Goal: Information Seeking & Learning: Learn about a topic

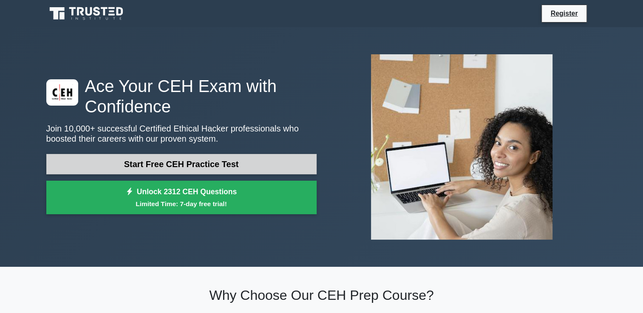
click at [201, 164] on link "Start Free CEH Practice Test" at bounding box center [181, 164] width 270 height 20
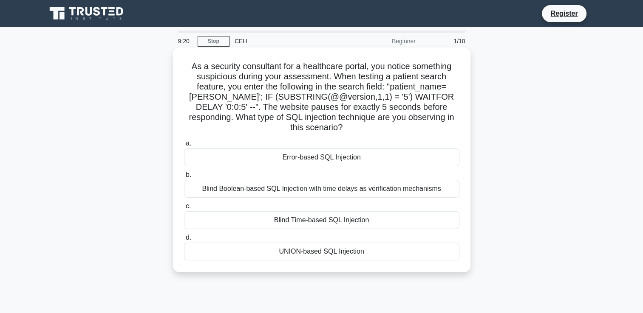
click at [301, 159] on div "Error-based SQL Injection" at bounding box center [321, 158] width 275 height 18
click at [184, 147] on input "a. Error-based SQL Injection" at bounding box center [184, 144] width 0 height 6
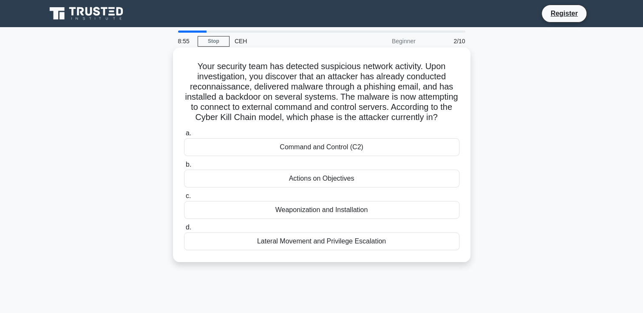
click at [362, 188] on div "Actions on Objectives" at bounding box center [321, 179] width 275 height 18
click at [184, 168] on input "b. Actions on Objectives" at bounding box center [184, 165] width 0 height 6
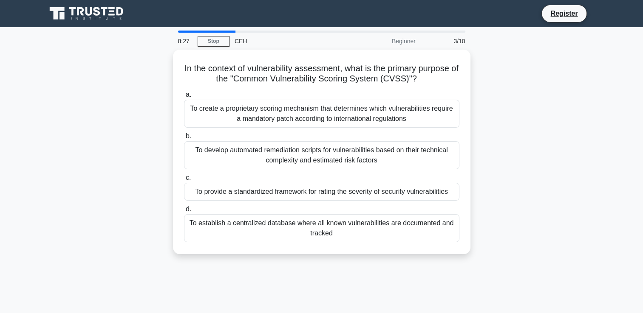
click at [362, 189] on div "To provide a standardized framework for rating the severity of security vulnera…" at bounding box center [321, 192] width 275 height 18
click at [184, 181] on input "c. To provide a standardized framework for rating the severity of security vuln…" at bounding box center [184, 178] width 0 height 6
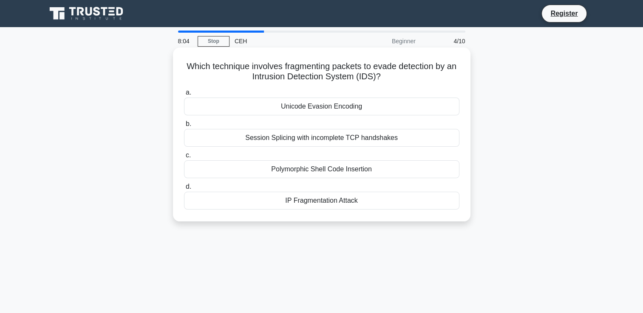
click at [336, 200] on div "IP Fragmentation Attack" at bounding box center [321, 201] width 275 height 18
click at [184, 190] on input "d. IP Fragmentation Attack" at bounding box center [184, 187] width 0 height 6
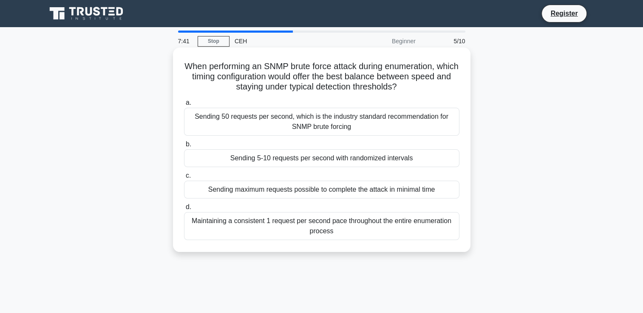
click at [327, 225] on div "Maintaining a consistent 1 request per second pace throughout the entire enumer…" at bounding box center [321, 226] width 275 height 28
click at [184, 210] on input "d. Maintaining a consistent 1 request per second pace throughout the entire enu…" at bounding box center [184, 208] width 0 height 6
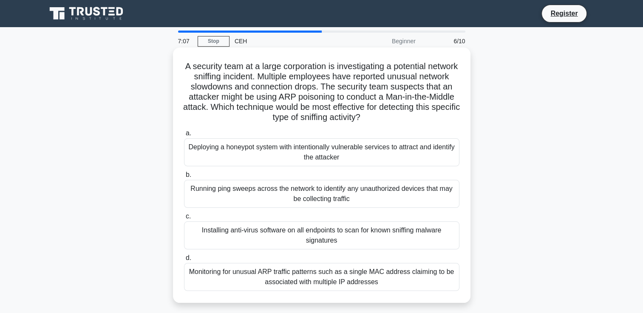
click at [320, 189] on div "Running ping sweeps across the network to identify any unauthorized devices tha…" at bounding box center [321, 194] width 275 height 28
click at [184, 178] on input "b. Running ping sweeps across the network to identify any unauthorized devices …" at bounding box center [184, 175] width 0 height 6
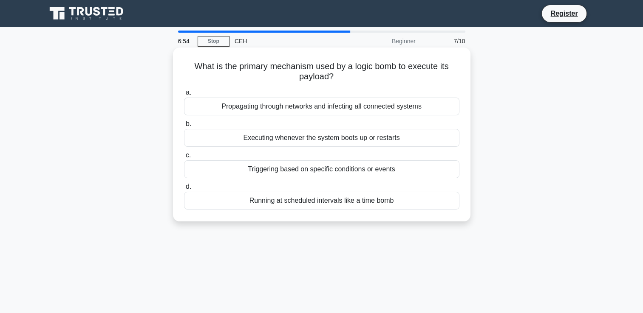
click at [325, 171] on div "Triggering based on specific conditions or events" at bounding box center [321, 170] width 275 height 18
click at [184, 158] on input "c. Triggering based on specific conditions or events" at bounding box center [184, 156] width 0 height 6
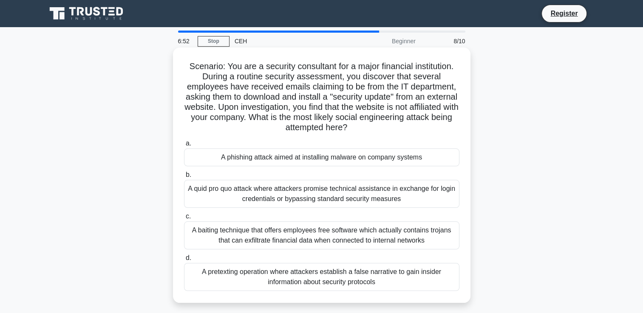
click at [311, 193] on div "A quid pro quo attack where attackers promise technical assistance in exchange …" at bounding box center [321, 194] width 275 height 28
click at [184, 178] on input "b. A quid pro quo attack where attackers promise technical assistance in exchan…" at bounding box center [184, 175] width 0 height 6
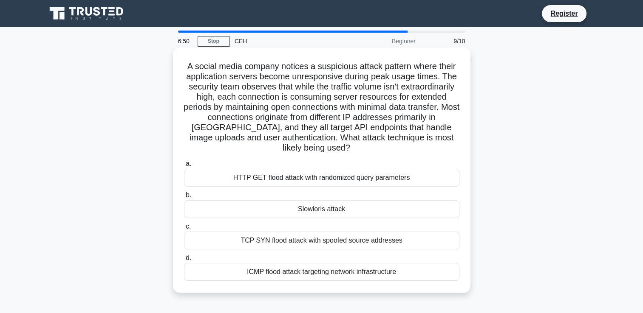
click at [306, 182] on div "HTTP GET flood attack with randomized query parameters" at bounding box center [321, 178] width 275 height 18
click at [184, 167] on input "a. HTTP GET flood attack with randomized query parameters" at bounding box center [184, 164] width 0 height 6
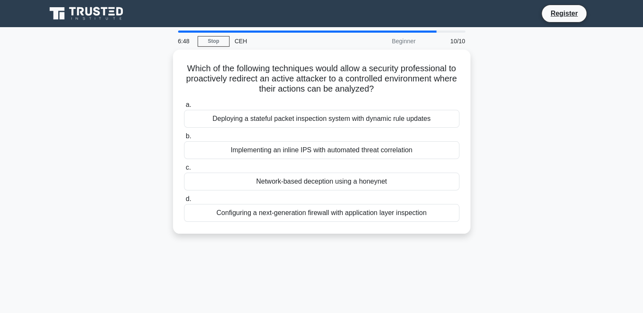
click at [306, 182] on div "Network-based deception using a honeynet" at bounding box center [321, 182] width 275 height 18
click at [184, 171] on input "c. Network-based deception using a honeynet" at bounding box center [184, 168] width 0 height 6
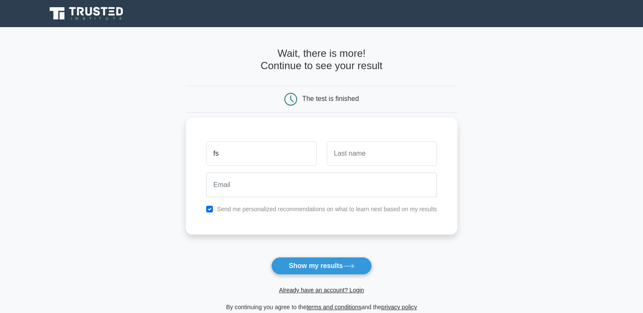
type input "fs"
click at [358, 155] on input "text" at bounding box center [382, 153] width 110 height 25
type input "erxza"
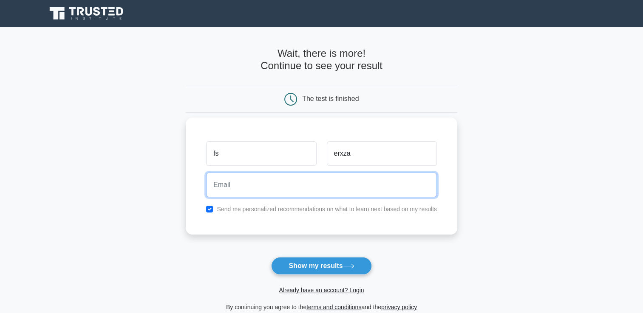
click at [294, 186] on input "email" at bounding box center [321, 185] width 231 height 25
type input "imthalane@gmail.com"
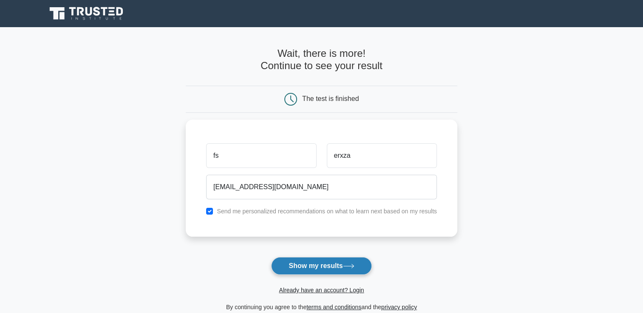
click at [291, 264] on button "Show my results" at bounding box center [321, 266] width 100 height 18
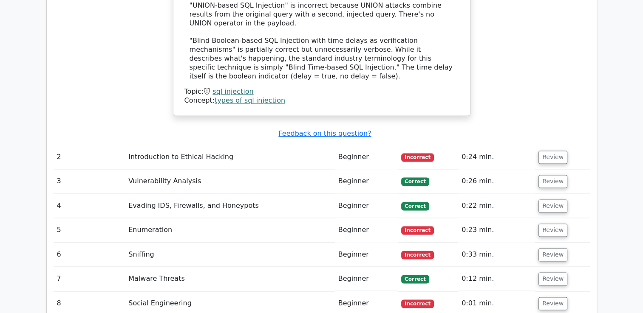
scroll to position [1228, 0]
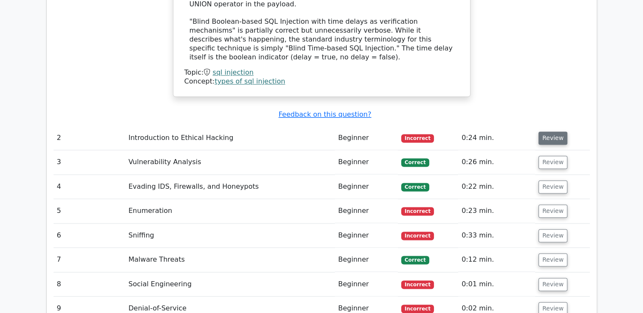
click at [550, 132] on button "Review" at bounding box center [552, 138] width 29 height 13
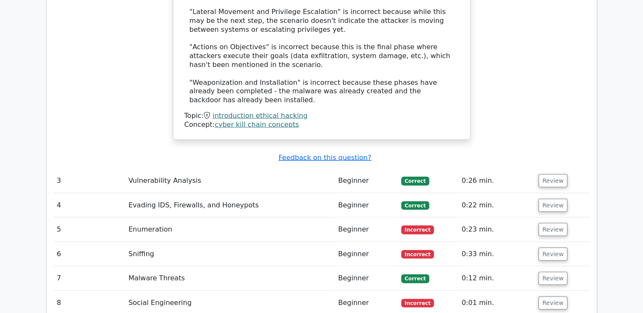
scroll to position [1749, 0]
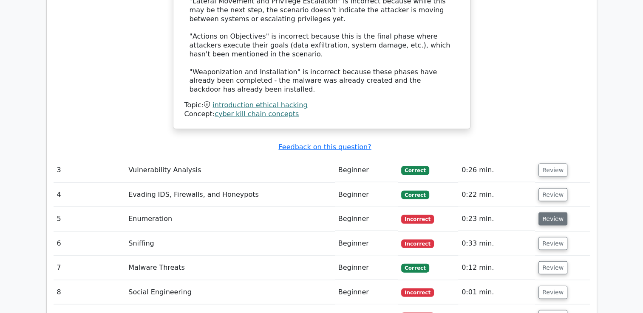
click at [549, 213] on button "Review" at bounding box center [552, 219] width 29 height 13
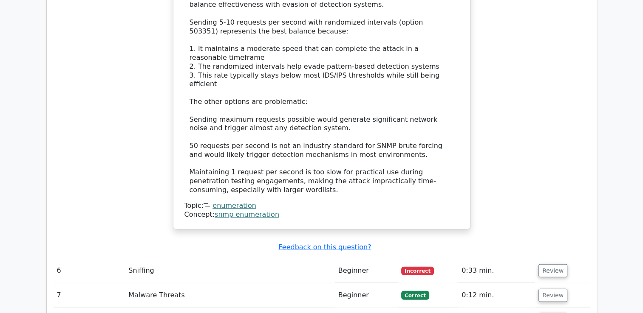
scroll to position [2264, 0]
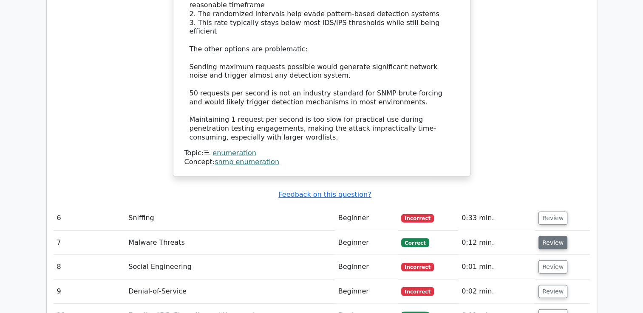
click at [551, 237] on button "Review" at bounding box center [552, 243] width 29 height 13
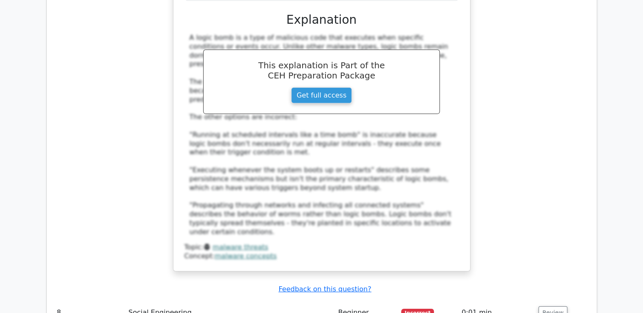
scroll to position [2734, 0]
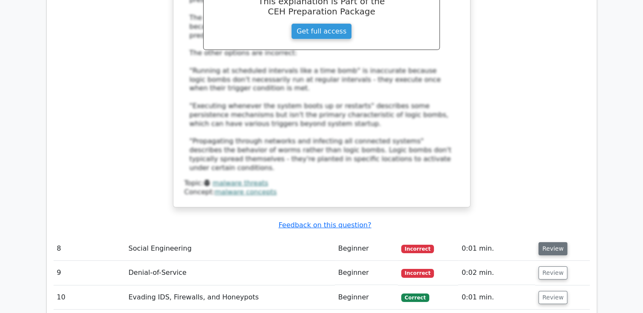
click at [549, 243] on button "Review" at bounding box center [552, 249] width 29 height 13
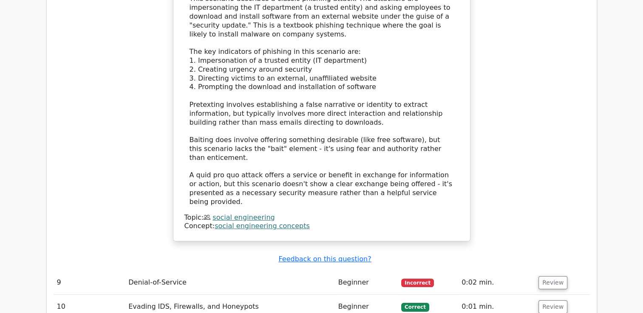
scroll to position [3305, 0]
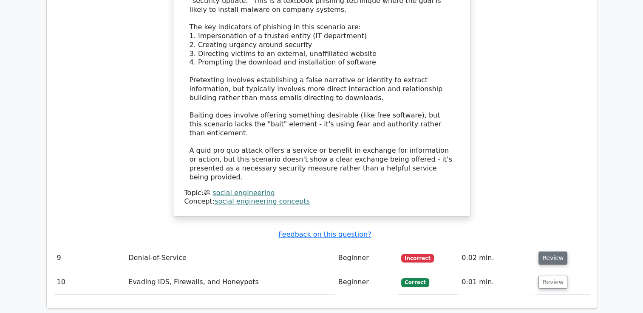
click at [553, 252] on button "Review" at bounding box center [552, 258] width 29 height 13
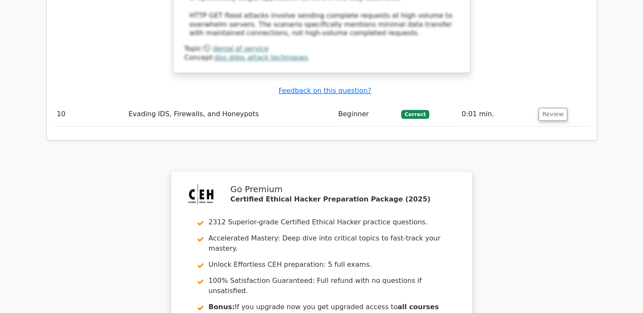
scroll to position [4072, 0]
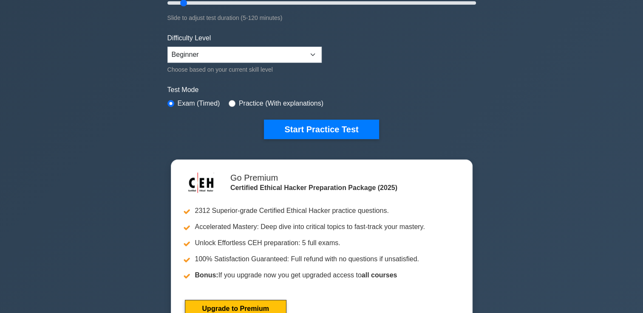
scroll to position [215, 0]
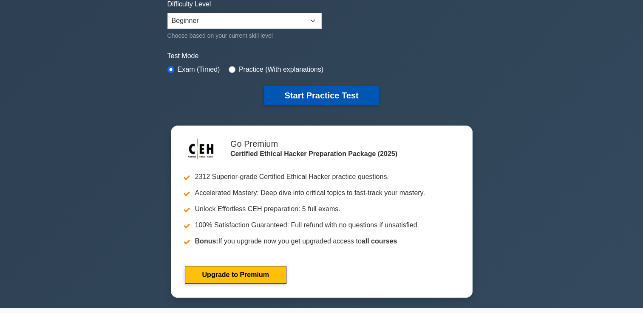
click at [333, 96] on button "Start Practice Test" at bounding box center [321, 96] width 115 height 20
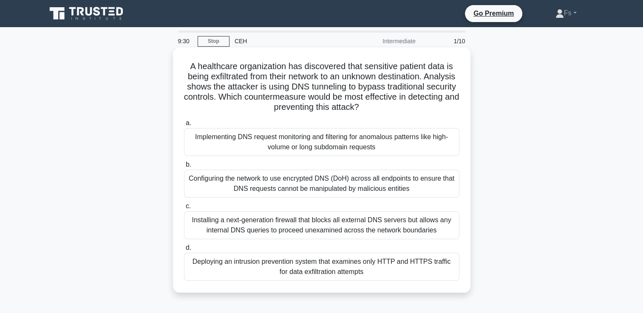
click at [292, 180] on div "Configuring the network to use encrypted DNS (DoH) across all endpoints to ensu…" at bounding box center [321, 184] width 275 height 28
click at [184, 168] on input "b. Configuring the network to use encrypted DNS (DoH) across all endpoints to e…" at bounding box center [184, 165] width 0 height 6
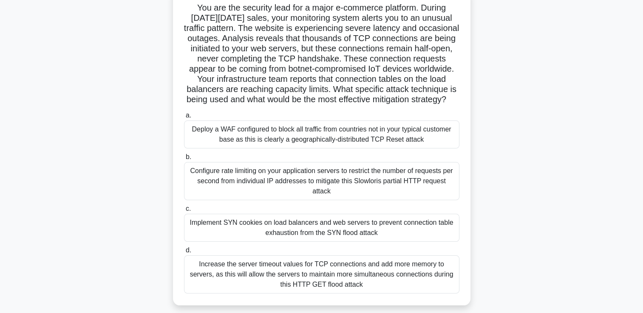
scroll to position [68, 0]
